Goal: Task Accomplishment & Management: Manage account settings

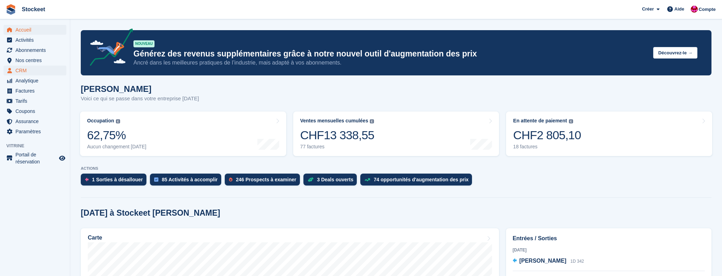
scroll to position [0, 0]
click at [24, 61] on span "Nos centres" at bounding box center [36, 60] width 42 height 10
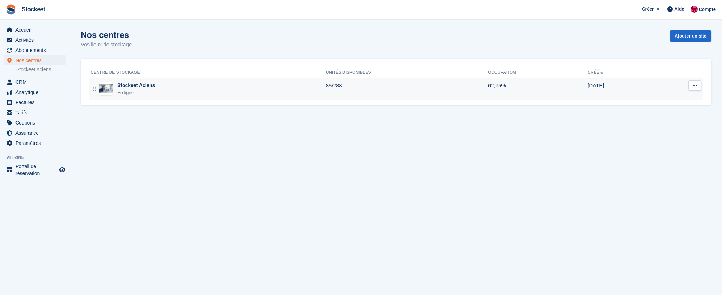
click at [163, 89] on div "Stockeet Aclens En ligne" at bounding box center [208, 89] width 235 height 14
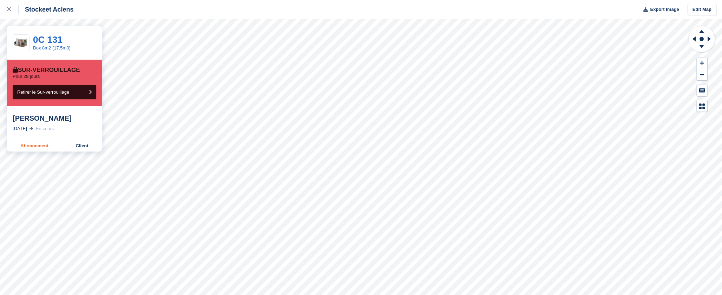
click at [38, 146] on link "Abonnement" at bounding box center [34, 145] width 55 height 11
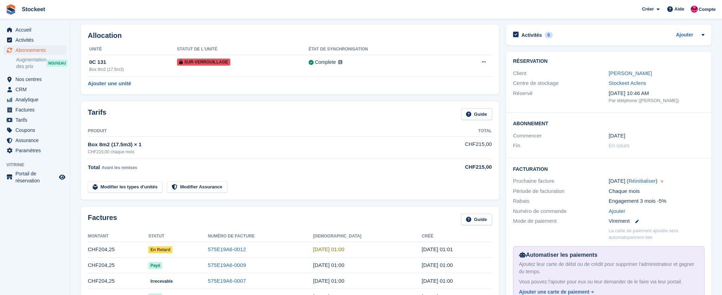
scroll to position [24, 0]
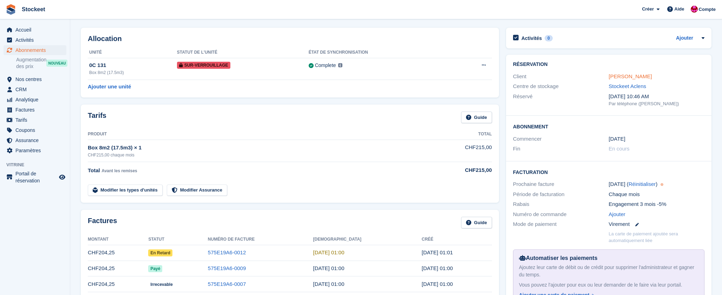
click at [624, 74] on link "Christine Azombo" at bounding box center [630, 76] width 43 height 6
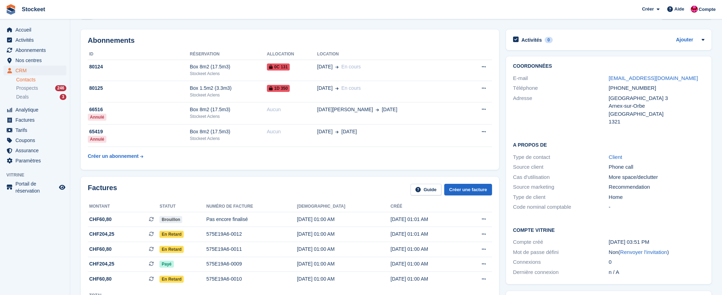
scroll to position [30, 0]
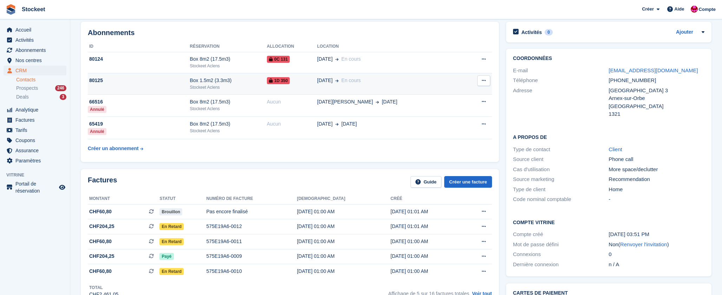
click at [162, 84] on div "80125" at bounding box center [139, 80] width 102 height 7
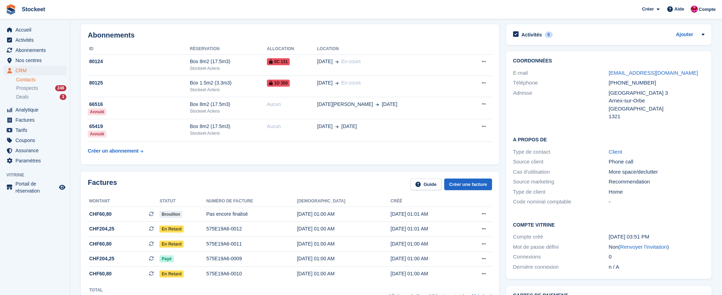
scroll to position [23, 0]
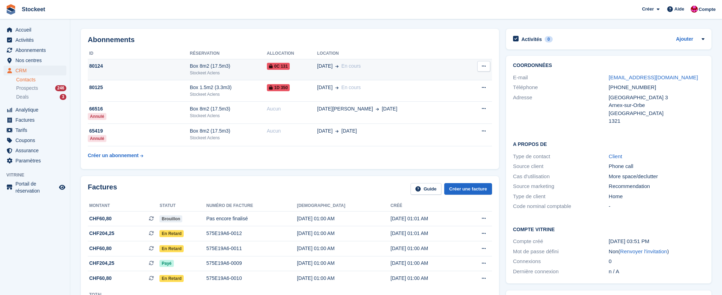
click at [162, 70] on td "80124" at bounding box center [139, 69] width 102 height 21
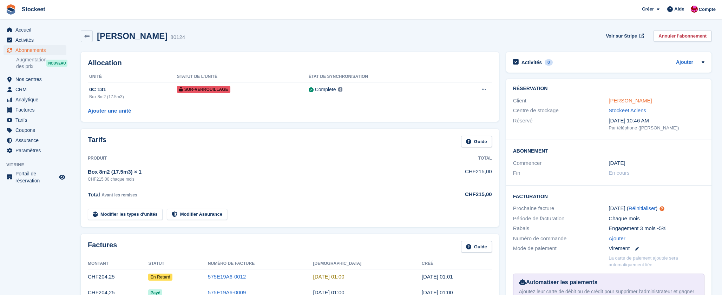
click at [630, 101] on link "[PERSON_NAME]" at bounding box center [630, 101] width 43 height 6
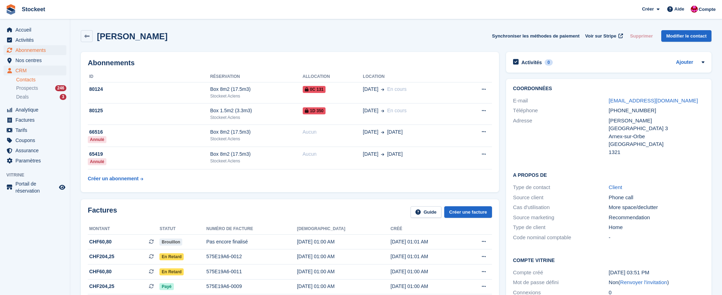
click at [28, 45] on span "Abonnements" at bounding box center [36, 50] width 42 height 10
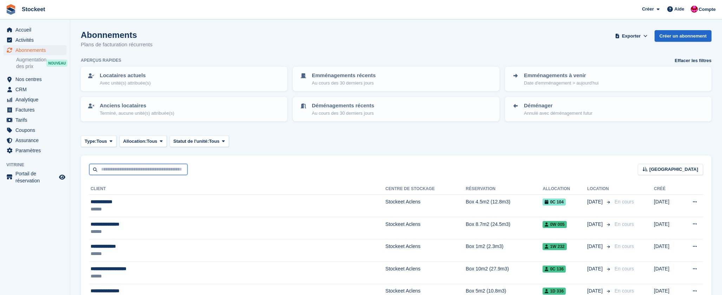
click at [150, 167] on input "text" at bounding box center [138, 170] width 98 height 12
type input "*****"
